Goal: Information Seeking & Learning: Learn about a topic

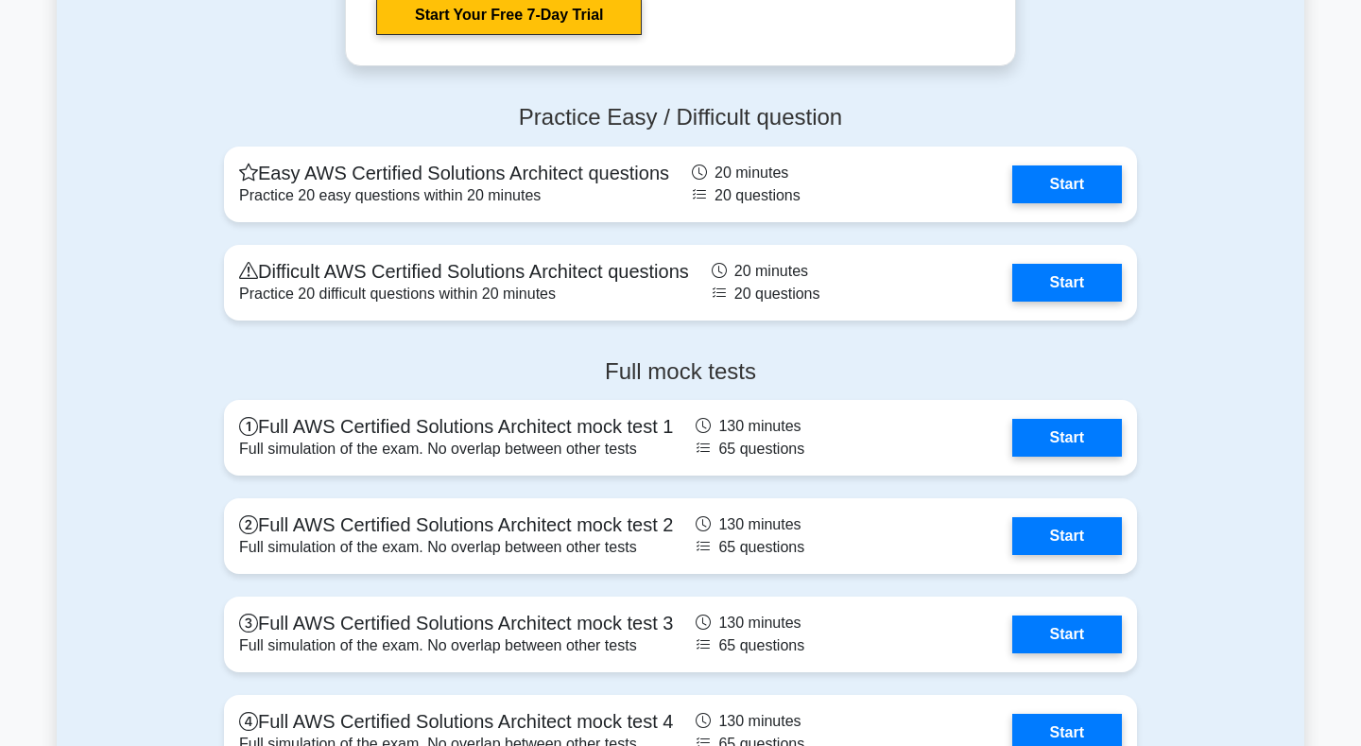
scroll to position [4128, 0]
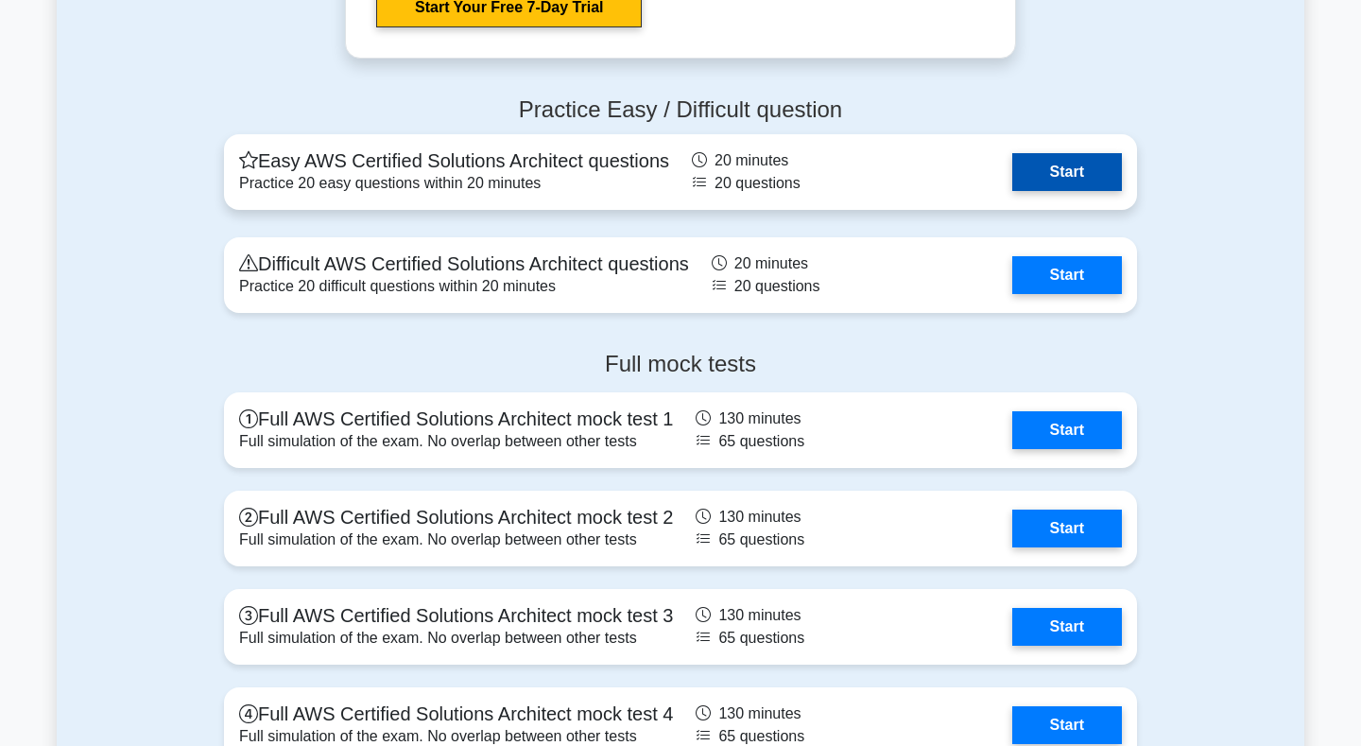
click at [1081, 178] on link "Start" at bounding box center [1067, 172] width 110 height 38
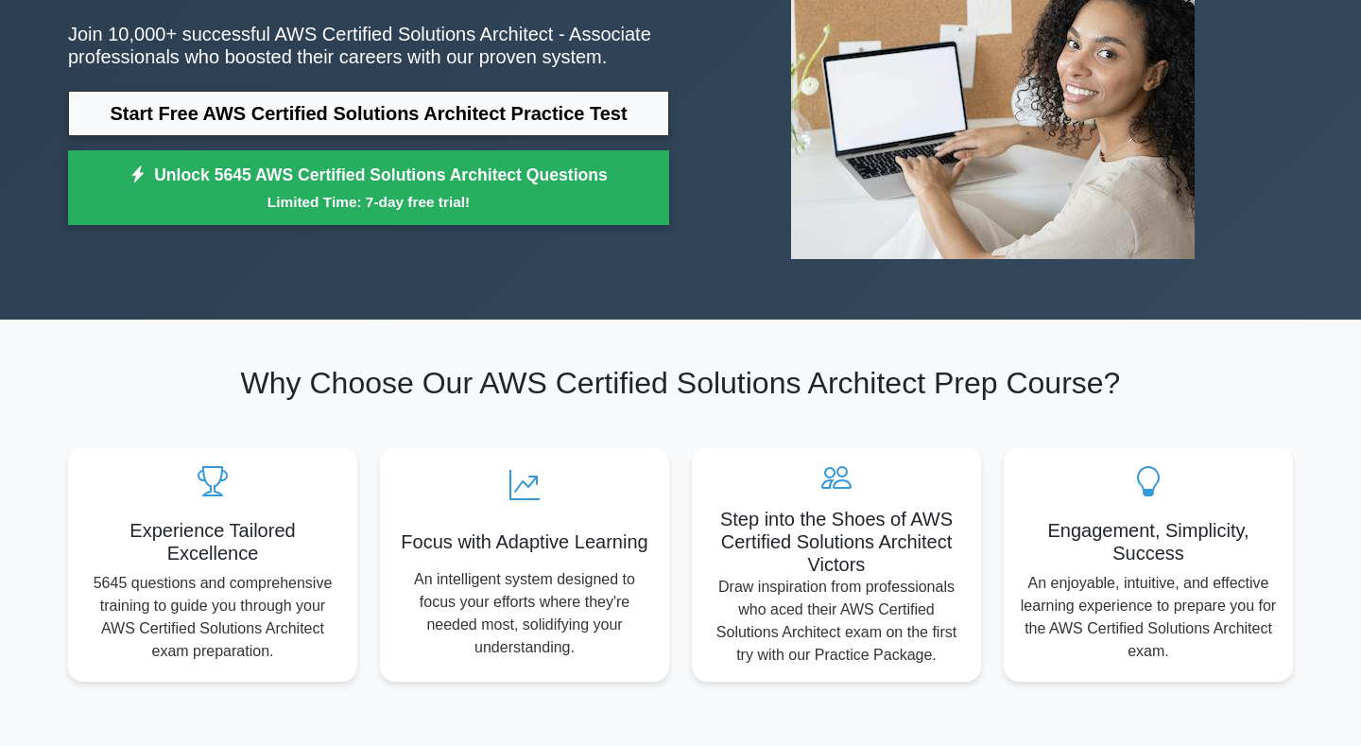
scroll to position [193, 0]
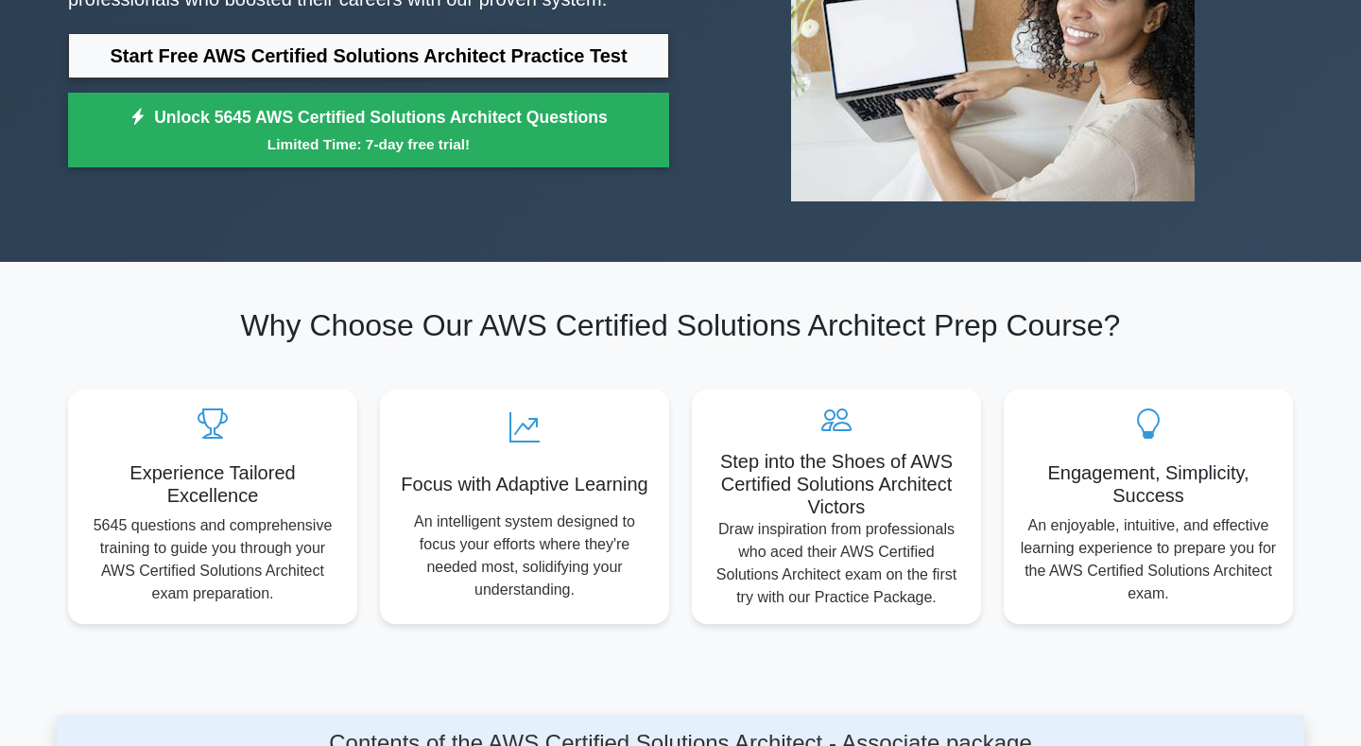
scroll to position [329, 0]
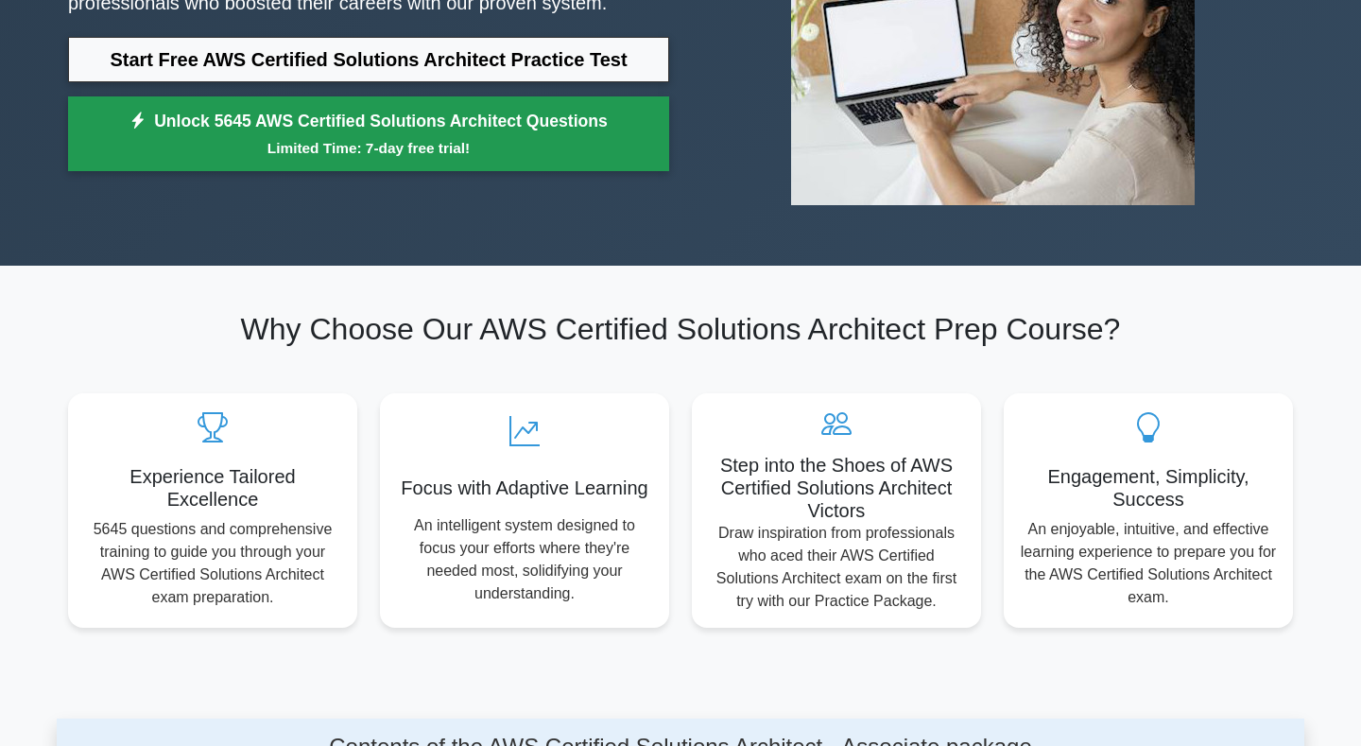
click at [393, 124] on link "Unlock 5645 AWS Certified Solutions Architect Questions Limited Time: 7-day fre…" at bounding box center [368, 134] width 601 height 76
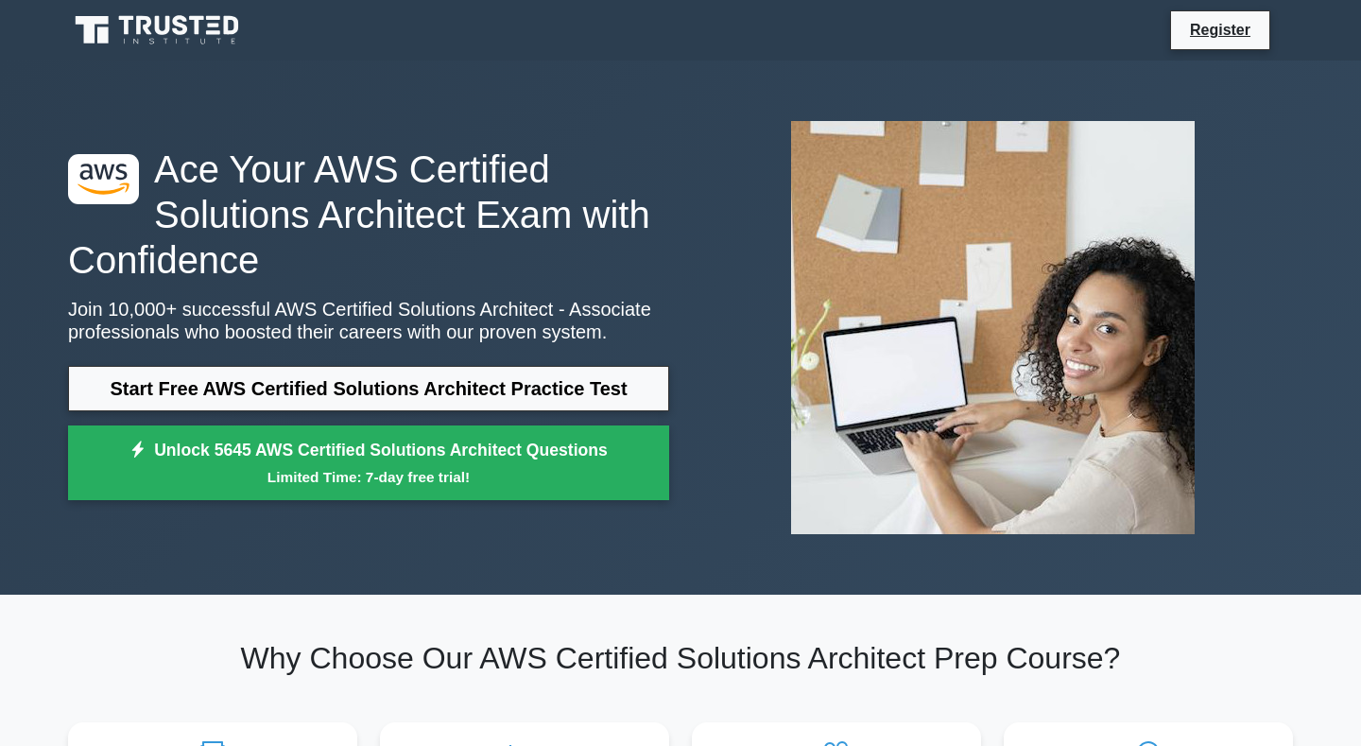
scroll to position [328, 0]
